Goal: Check status: Check status

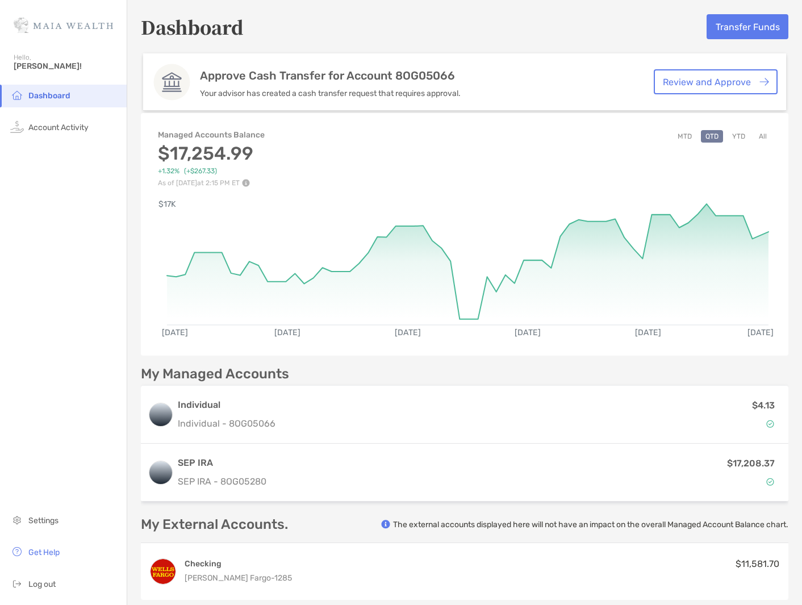
scroll to position [128, 0]
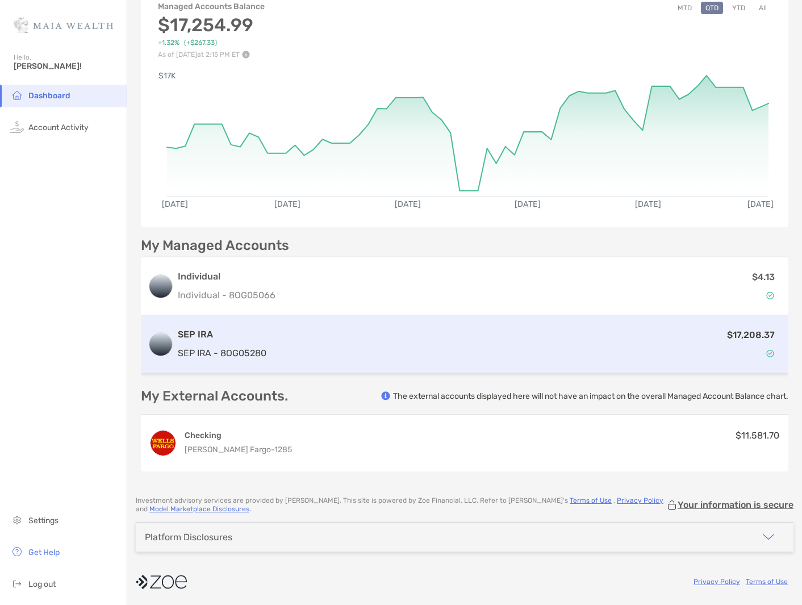
click at [523, 348] on div "$17,208.37" at bounding box center [526, 344] width 511 height 33
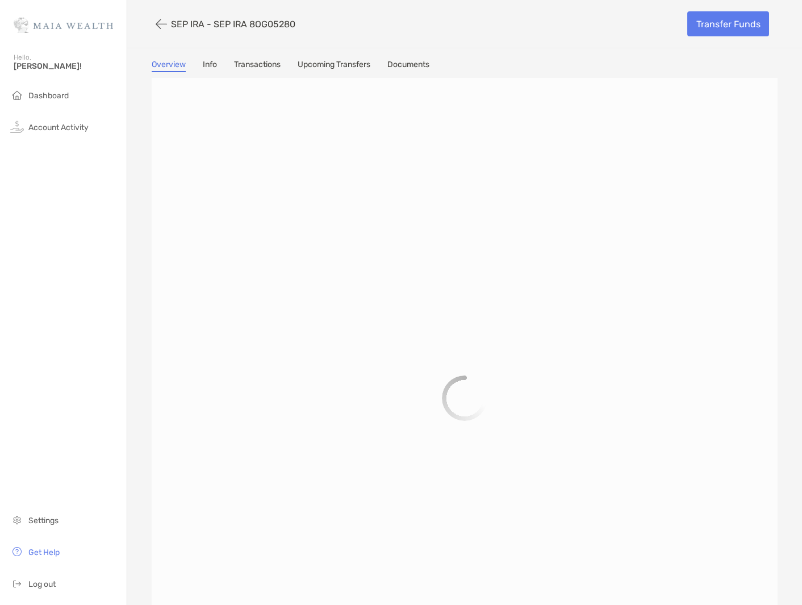
click at [203, 68] on link "Info" at bounding box center [210, 66] width 14 height 13
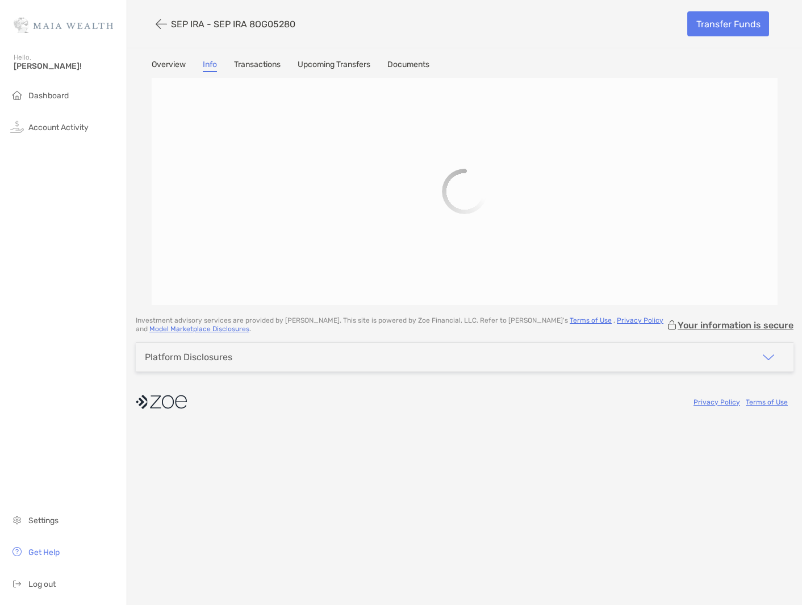
click at [162, 63] on link "Overview" at bounding box center [169, 66] width 34 height 13
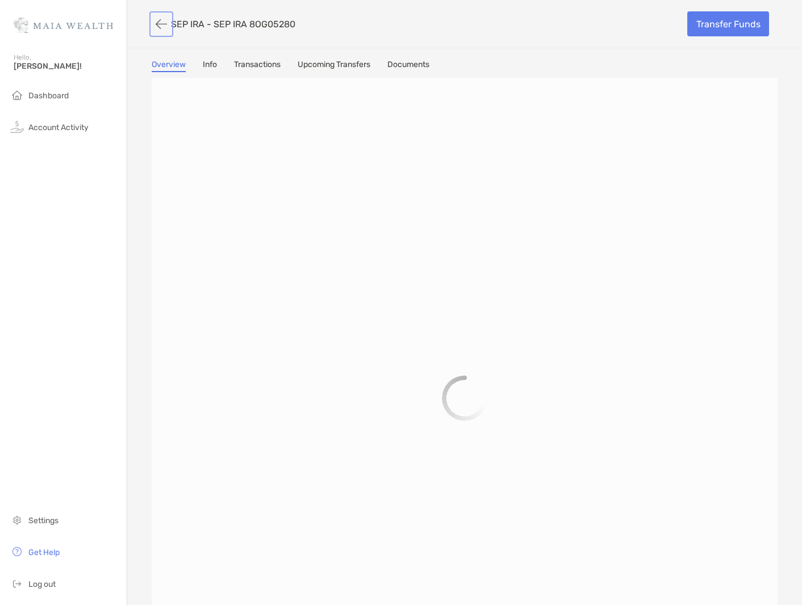
click at [152, 16] on button "button" at bounding box center [161, 24] width 19 height 21
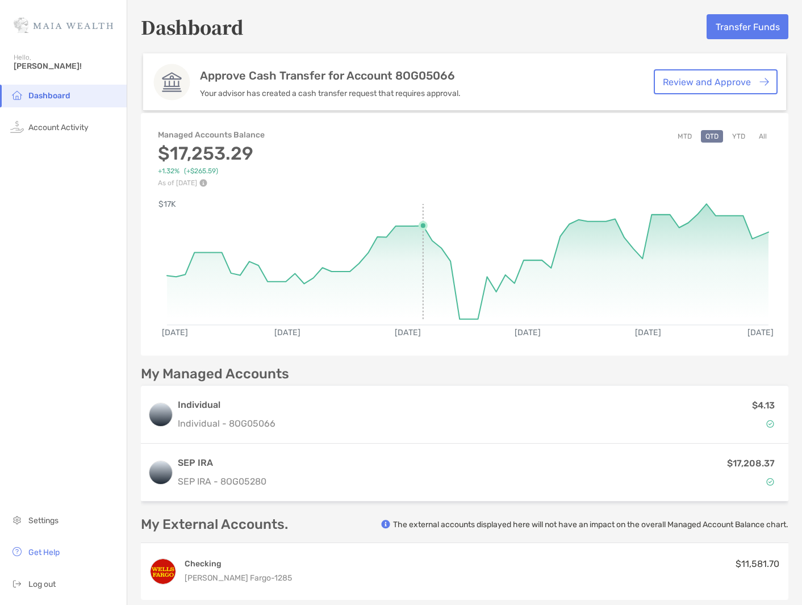
scroll to position [7, 0]
